Goal: Task Accomplishment & Management: Manage account settings

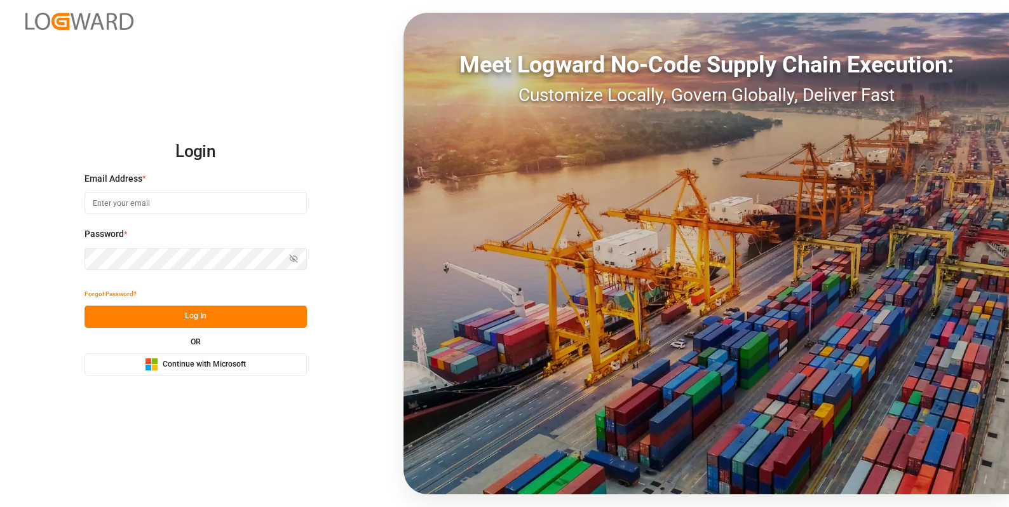
click at [178, 361] on span "Continue with Microsoft" at bounding box center [204, 364] width 83 height 11
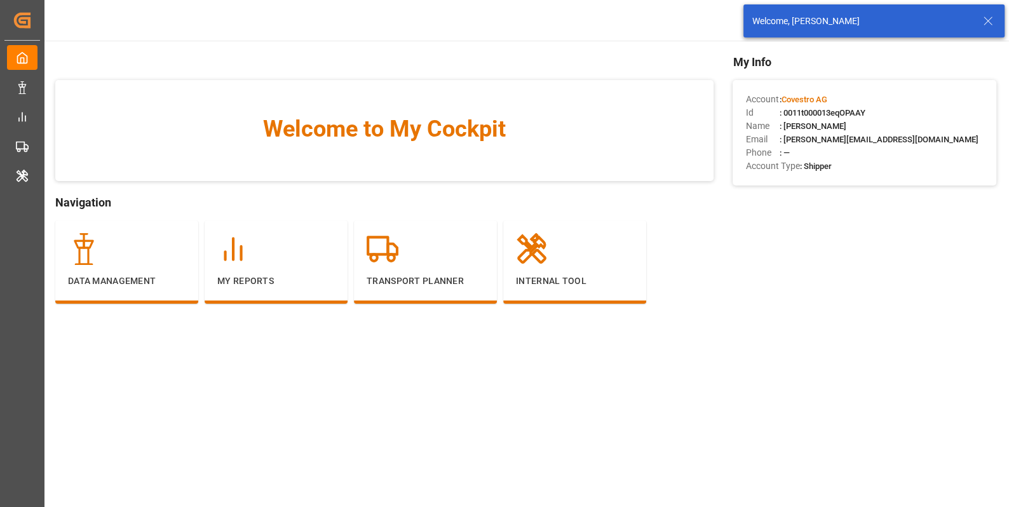
click at [990, 17] on icon at bounding box center [987, 20] width 15 height 15
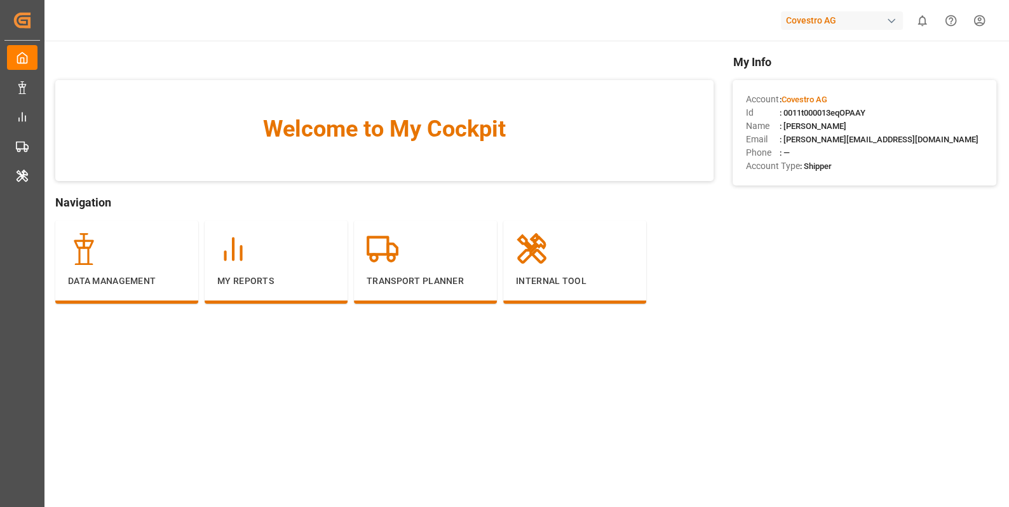
click at [847, 20] on div "Covestro AG" at bounding box center [842, 20] width 122 height 18
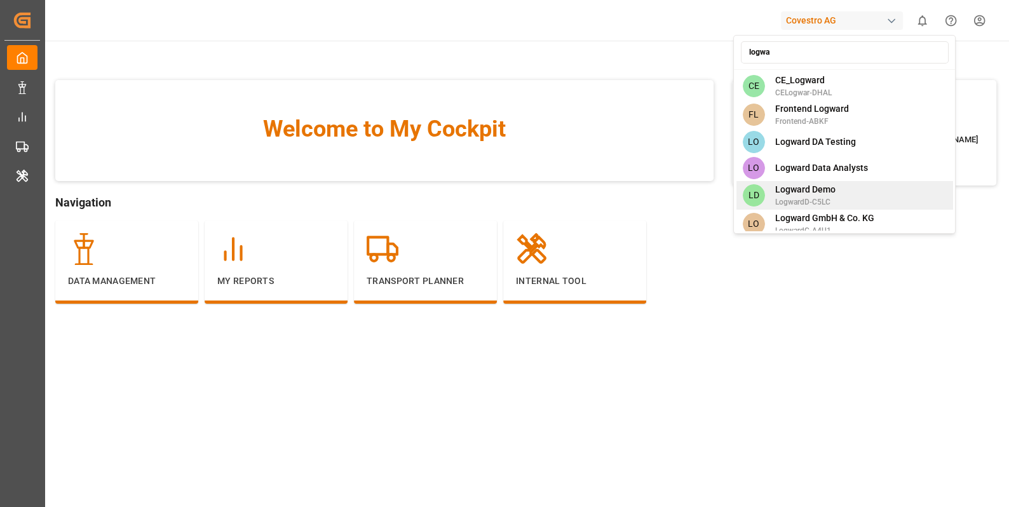
type input "logwa"
click at [873, 208] on div "LD Logward Demo LogwardD-C5LC" at bounding box center [844, 195] width 217 height 29
